Goal: Navigation & Orientation: Find specific page/section

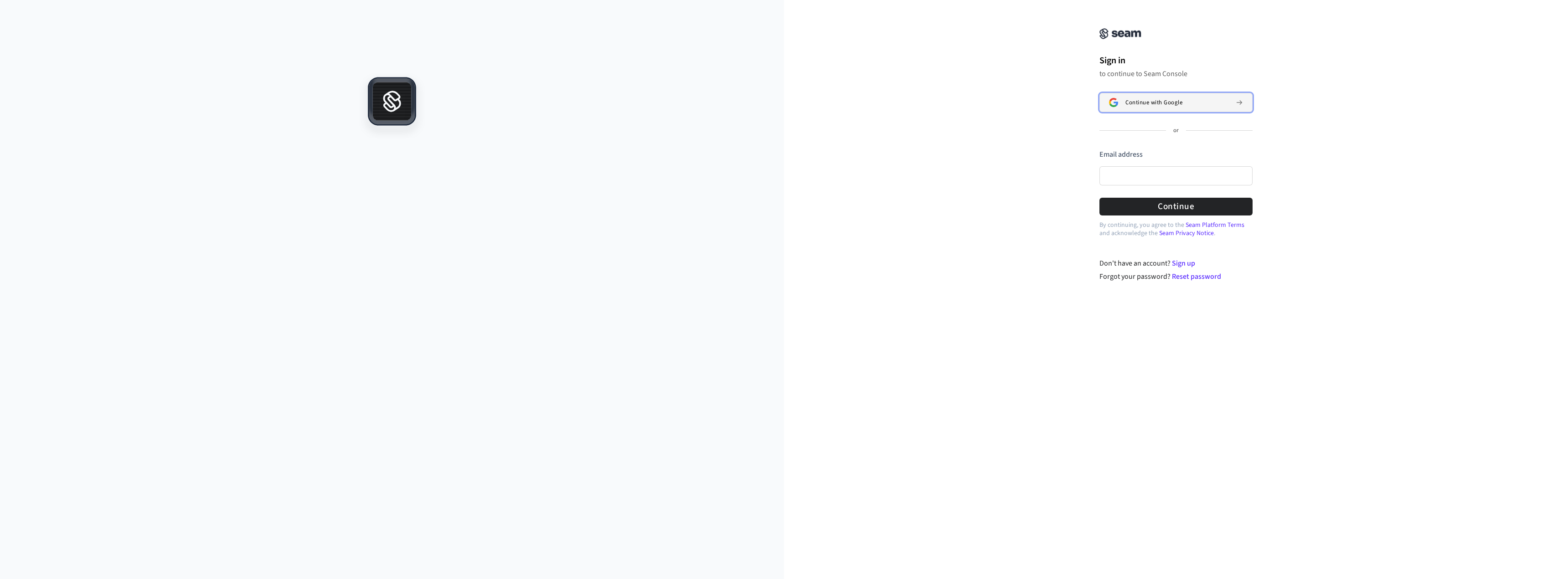
click at [1154, 107] on button "Continue with Google" at bounding box center [1176, 102] width 153 height 19
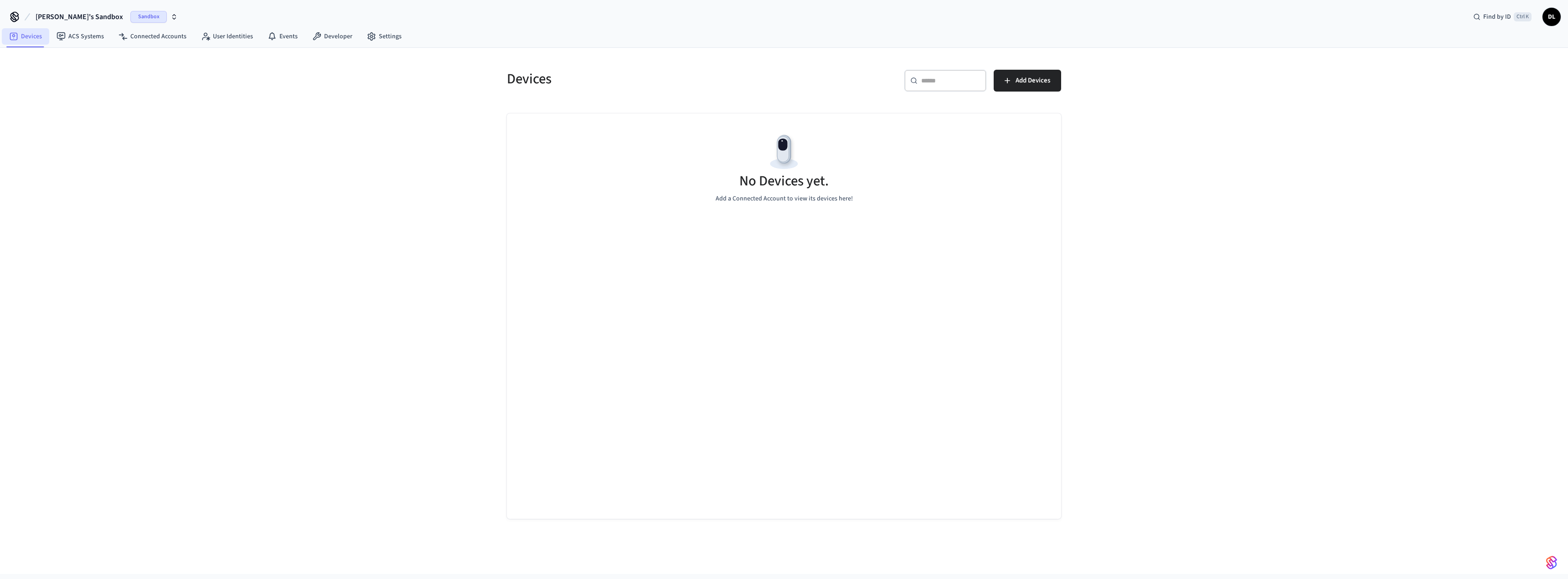
click at [34, 35] on link "Devices" at bounding box center [26, 36] width 47 height 16
